Goal: Task Accomplishment & Management: Use online tool/utility

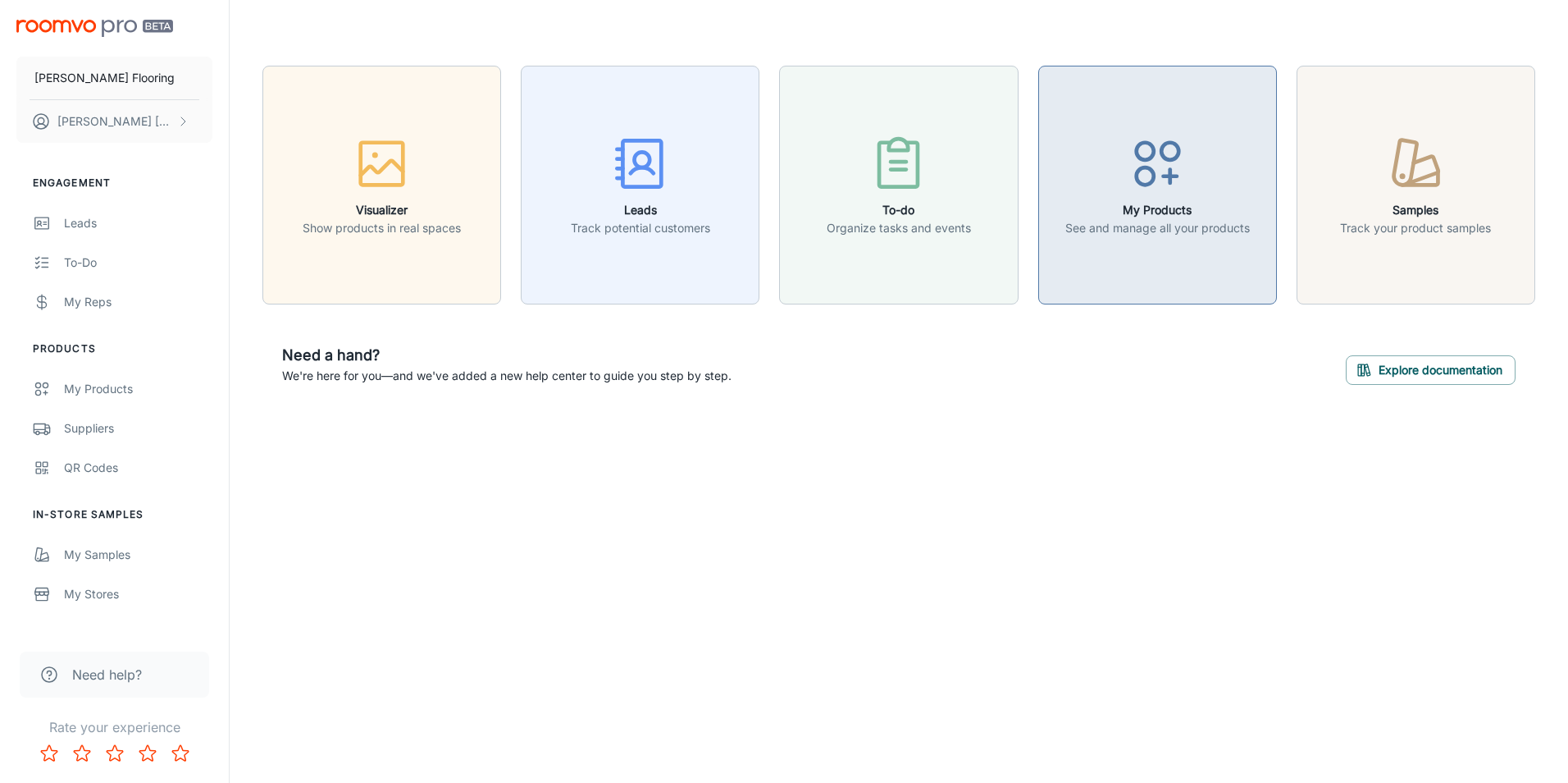
click at [1147, 116] on button "My Products See and manage all your products" at bounding box center [1158, 185] width 239 height 239
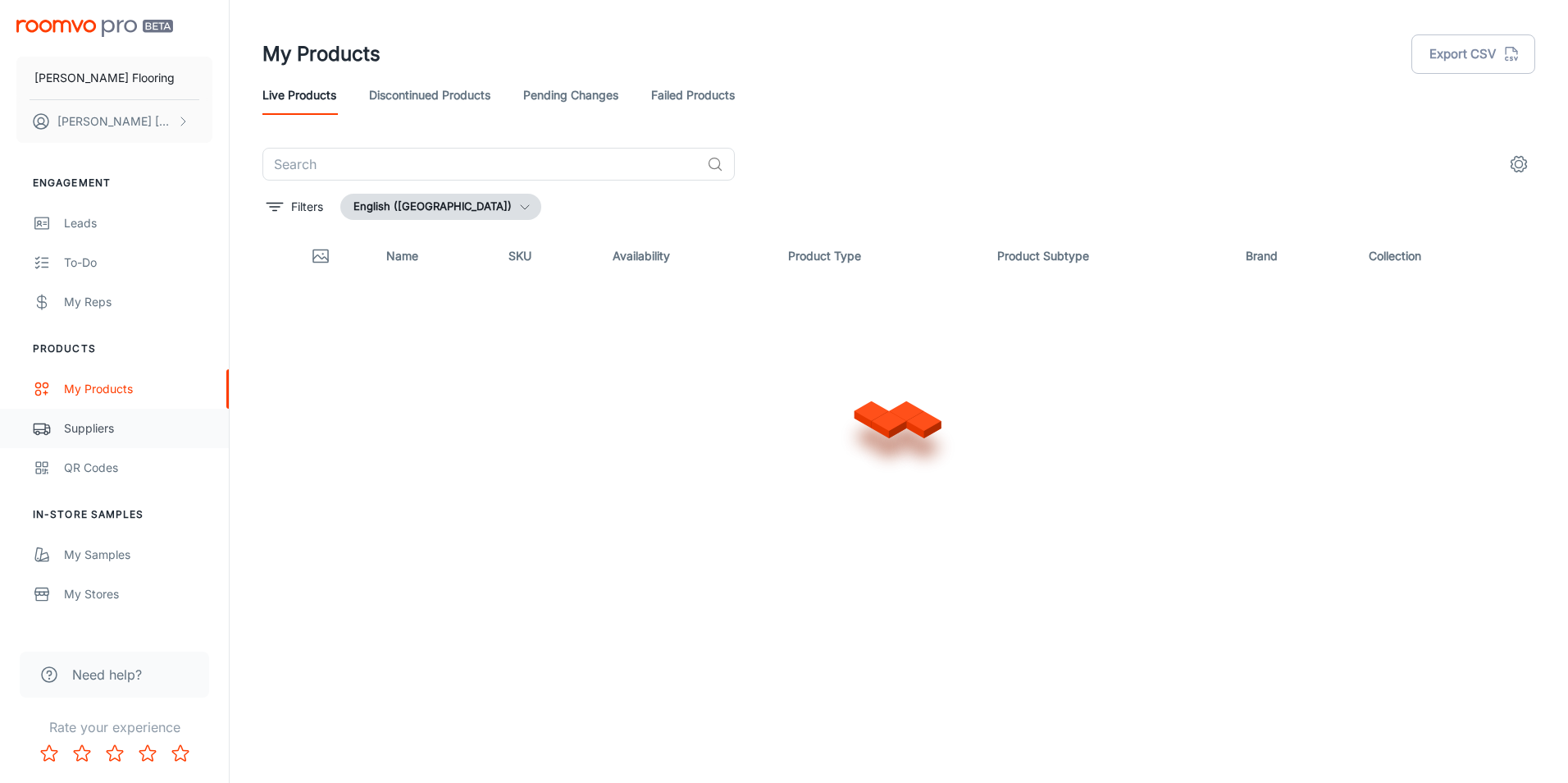
click at [126, 440] on link "Suppliers" at bounding box center [114, 428] width 228 height 40
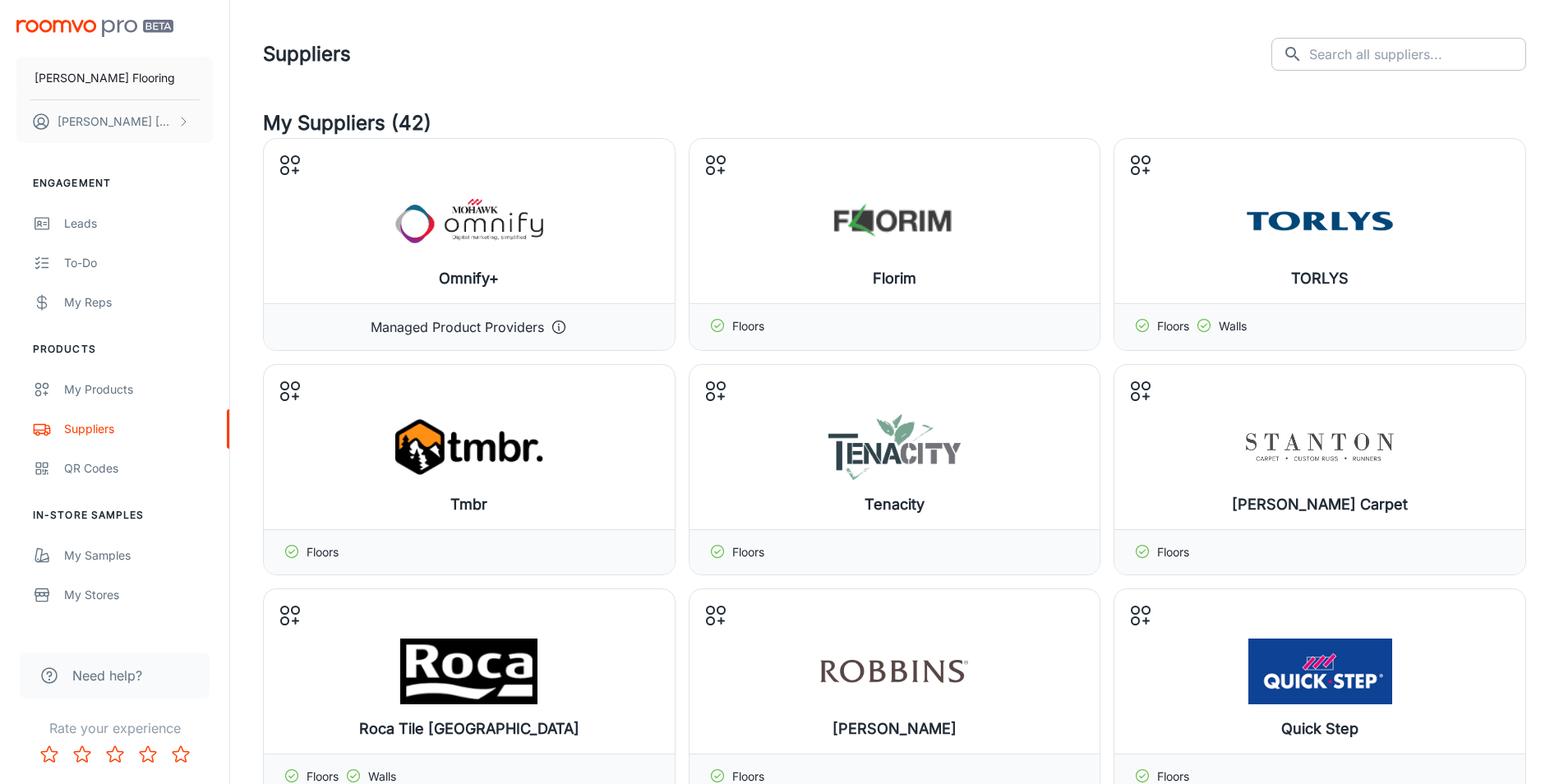
click at [1391, 49] on input "text" at bounding box center [1417, 54] width 217 height 33
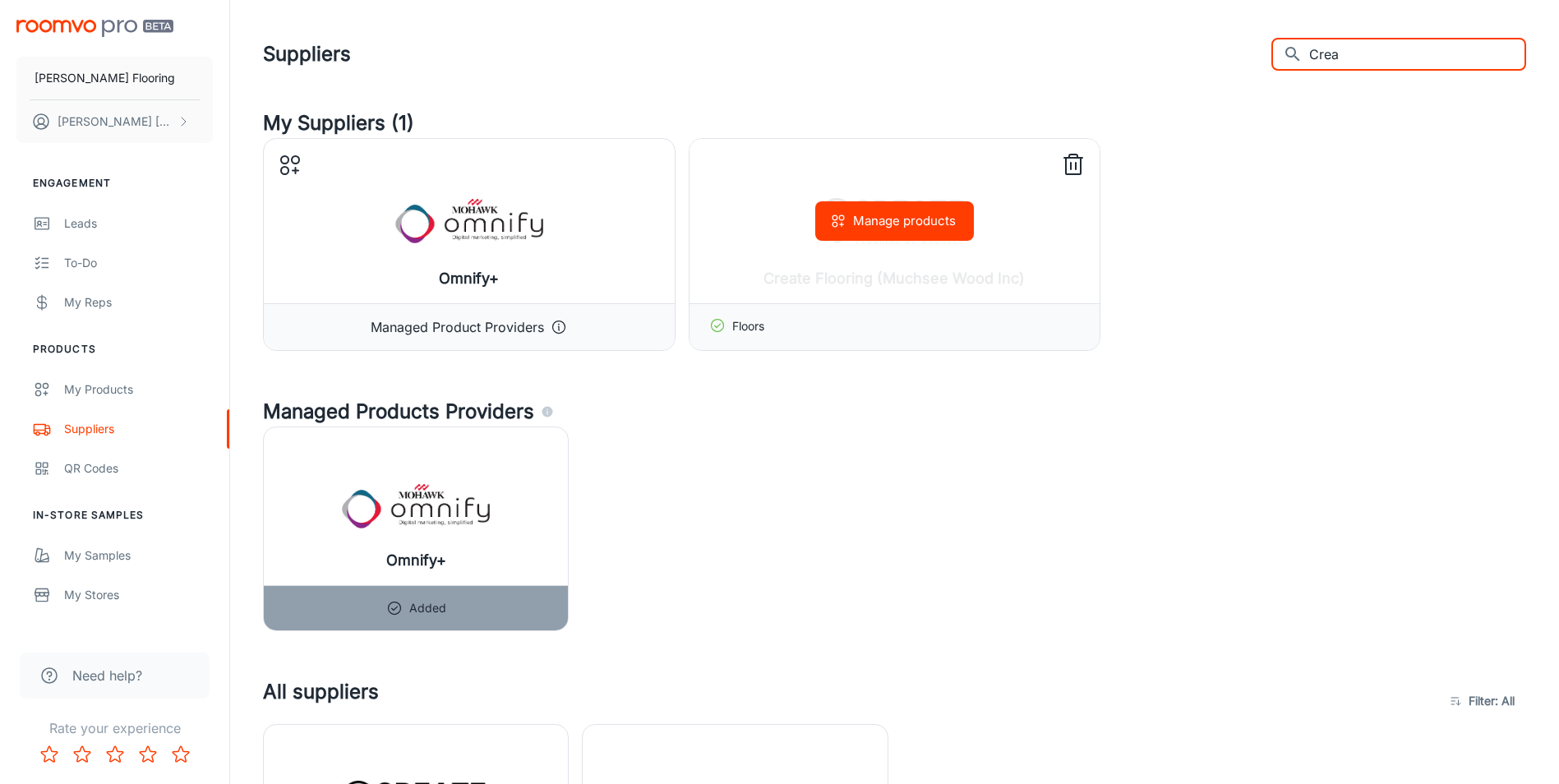
type input "Crea"
click at [829, 340] on div "Floors" at bounding box center [894, 326] width 411 height 47
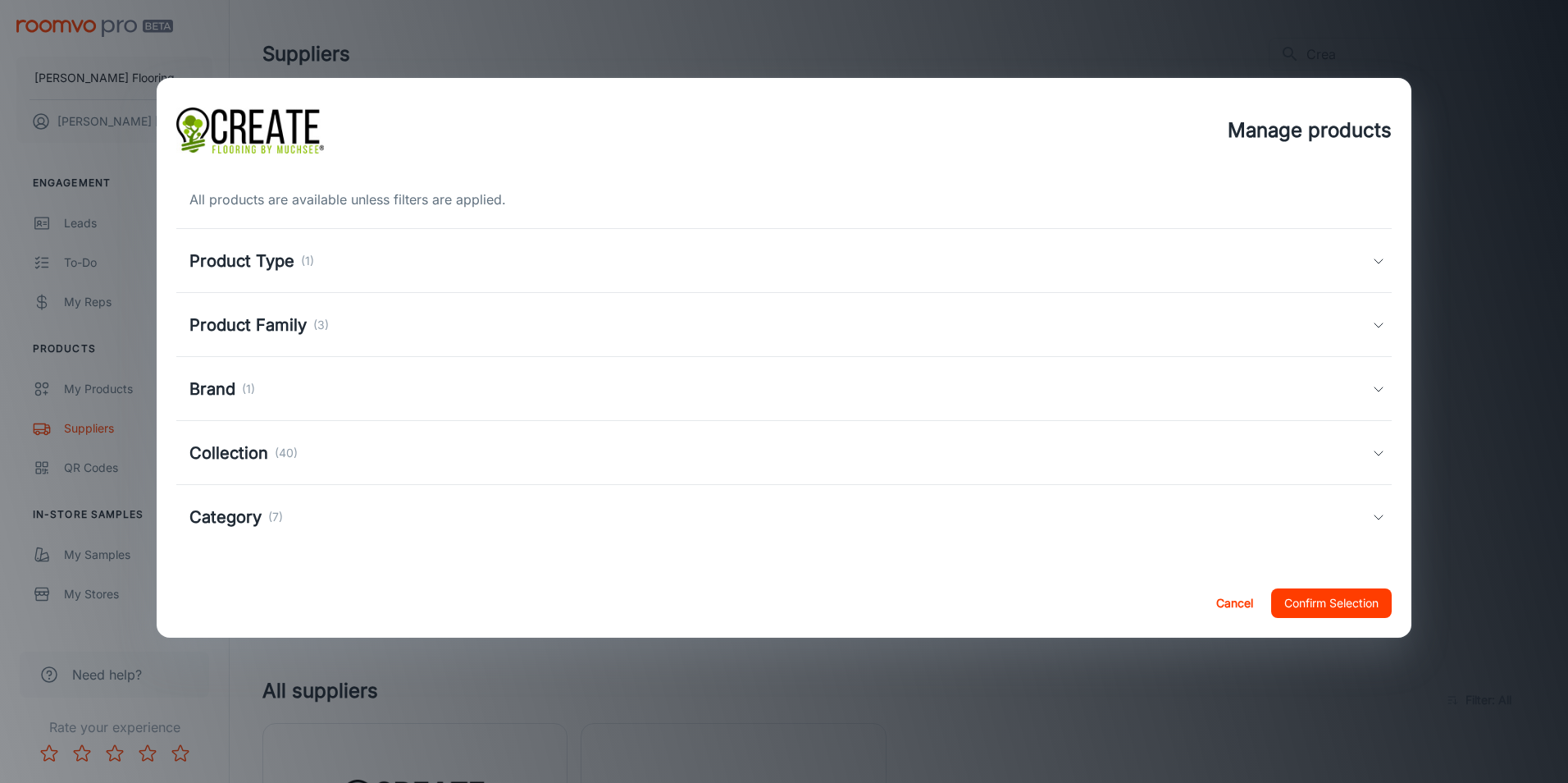
click at [1318, 592] on button "Confirm Selection" at bounding box center [1331, 603] width 120 height 30
